Goal: Transaction & Acquisition: Purchase product/service

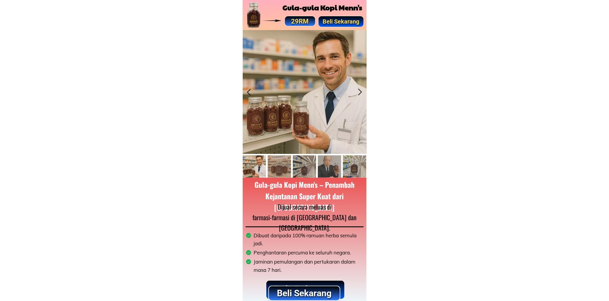
click at [278, 278] on div at bounding box center [305, 242] width 124 height 128
click at [288, 286] on p "Beli Sekarang" at bounding box center [304, 293] width 71 height 14
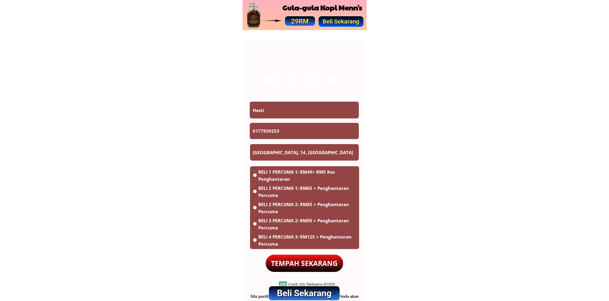
scroll to position [3451, 0]
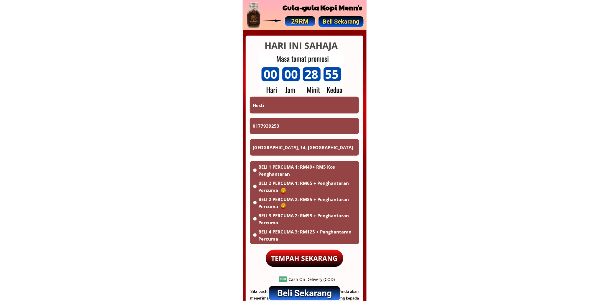
click at [317, 148] on input "[GEOGRAPHIC_DATA], 14, [GEOGRAPHIC_DATA]" at bounding box center [304, 147] width 106 height 17
click at [296, 125] on input "0177939253" at bounding box center [304, 126] width 106 height 17
paste input "132765002"
click at [254, 126] on input "132765002" at bounding box center [304, 126] width 106 height 17
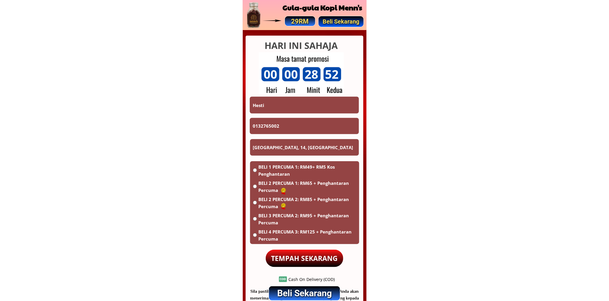
type input "0132765002"
click at [285, 111] on input "Hesti" at bounding box center [304, 105] width 106 height 17
type input "[PERSON_NAME]"
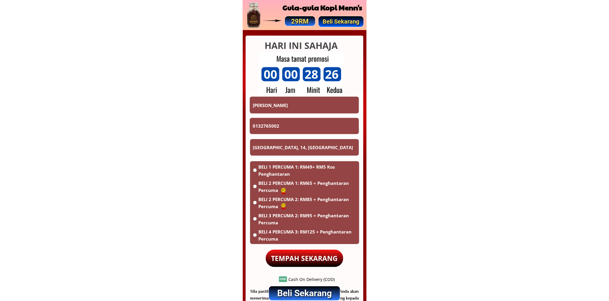
click at [298, 142] on input "[GEOGRAPHIC_DATA], 14, [GEOGRAPHIC_DATA]" at bounding box center [304, 147] width 106 height 17
click at [318, 150] on input "Rumah Ali Anak Kol Sungai" at bounding box center [304, 147] width 106 height 17
click at [321, 151] on input "Rumah Ali Anak Kol Sungai" at bounding box center [304, 147] width 106 height 17
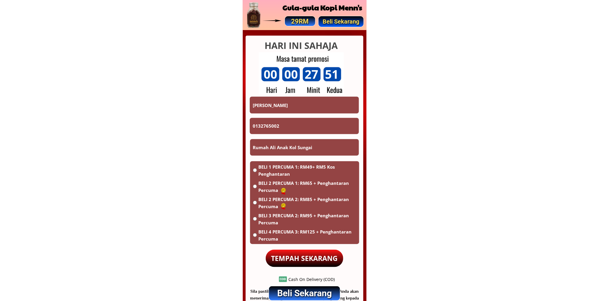
click at [319, 149] on input "Rumah Ali Anak Kol Sungai" at bounding box center [304, 147] width 106 height 17
type input "Rumah Ali Anak Kol Sungai Jelai Tatau Binnutu"
click at [261, 161] on div "BELI 1 PERCUMA 1: RM49+ RM5 Kos Penghantaran BELI 2 PERCUMA 1: RM65 + Penghanta…" at bounding box center [304, 203] width 109 height 85
drag, startPoint x: 266, startPoint y: 166, endPoint x: 268, endPoint y: 172, distance: 6.0
click at [267, 166] on span "BELI 1 PERCUMA 1: RM49+ RM5 Kos Penghantaran" at bounding box center [307, 170] width 98 height 14
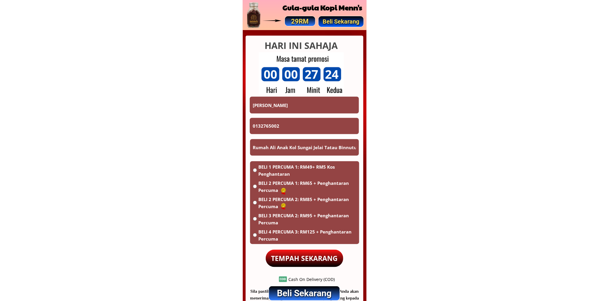
radio input "true"
click at [292, 255] on p "TEMPAH SEKARANG" at bounding box center [305, 258] width 78 height 17
